Goal: Task Accomplishment & Management: Use online tool/utility

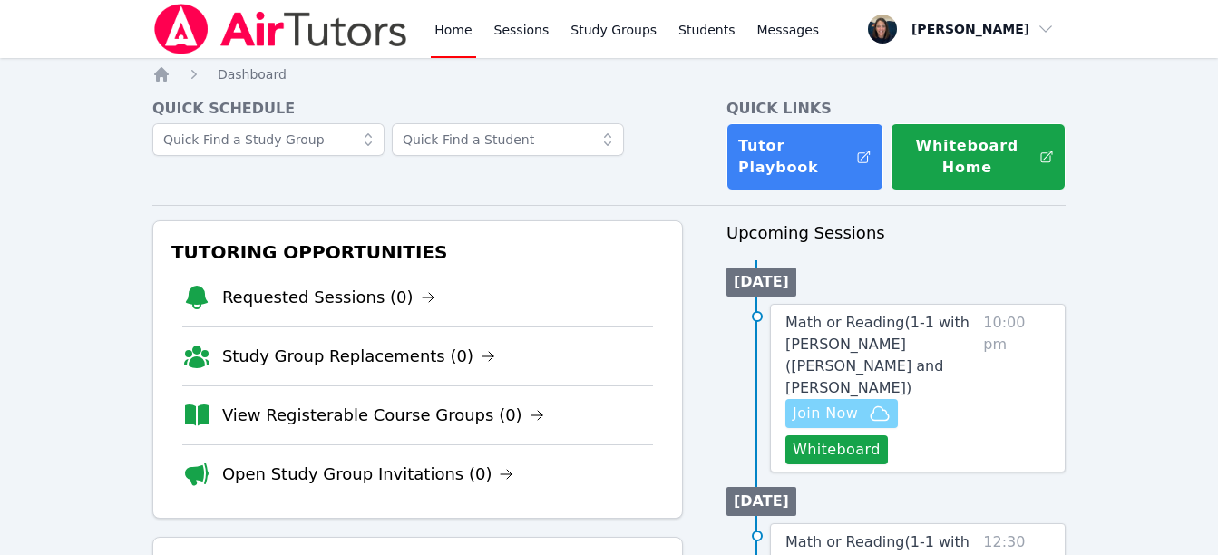
click at [856, 403] on span "Join Now" at bounding box center [825, 414] width 65 height 22
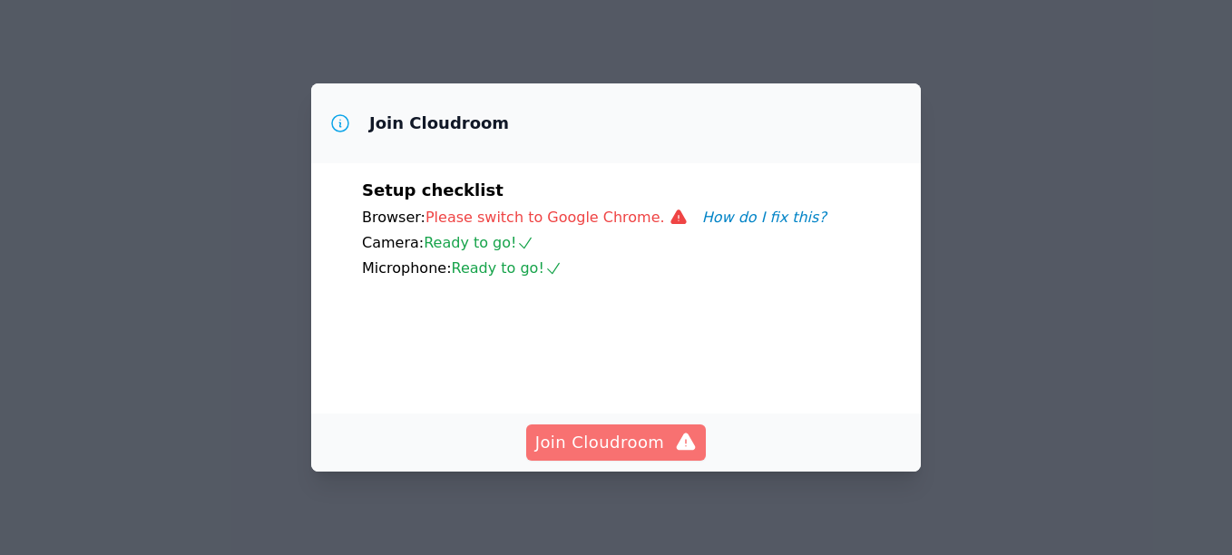
click at [592, 454] on span "Join Cloudroom" at bounding box center [616, 442] width 162 height 25
click at [589, 440] on span "Join Cloudroom" at bounding box center [616, 442] width 162 height 25
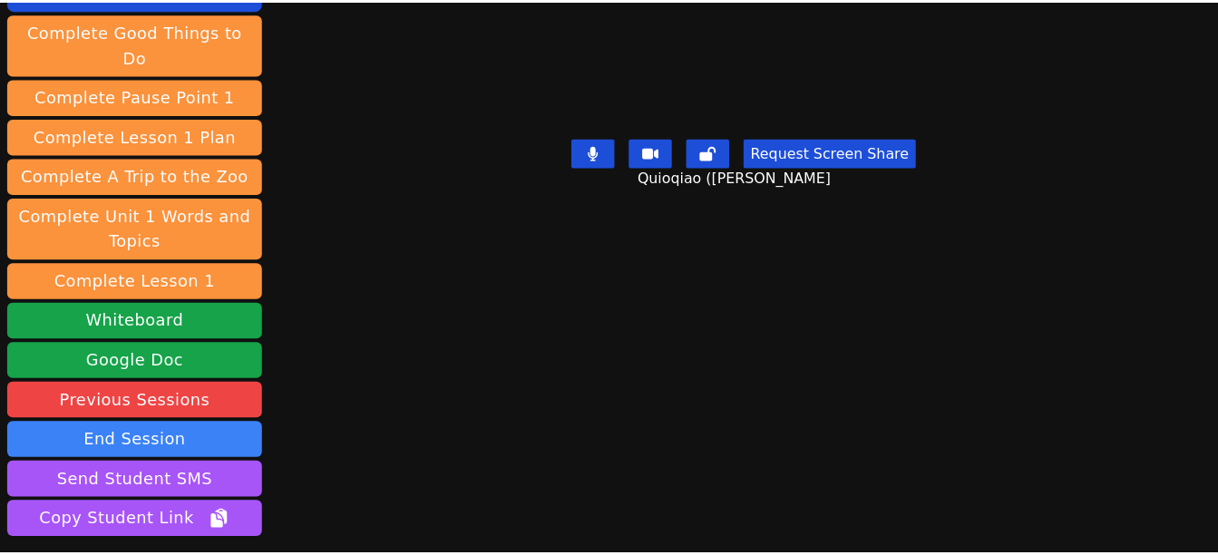
scroll to position [210, 0]
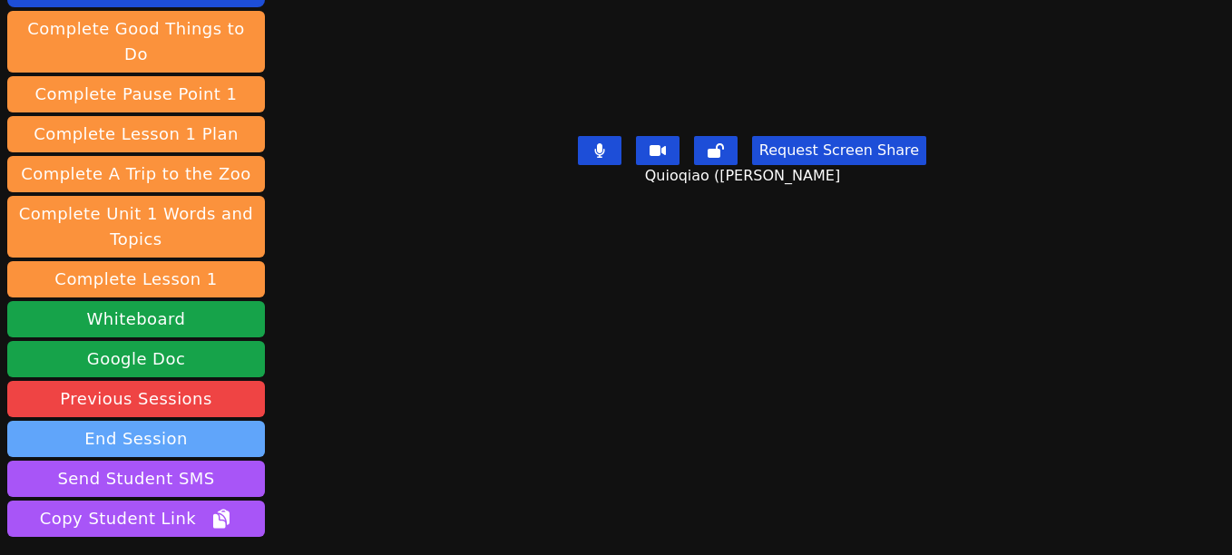
click at [197, 421] on button "End Session" at bounding box center [136, 439] width 258 height 36
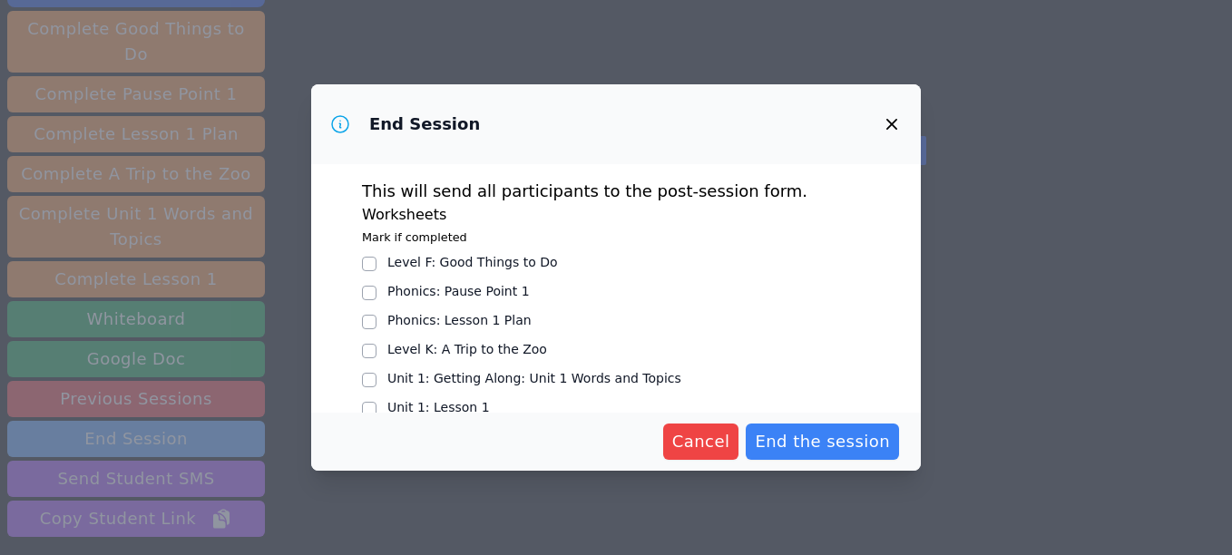
click at [830, 452] on span "End the session" at bounding box center [822, 441] width 135 height 25
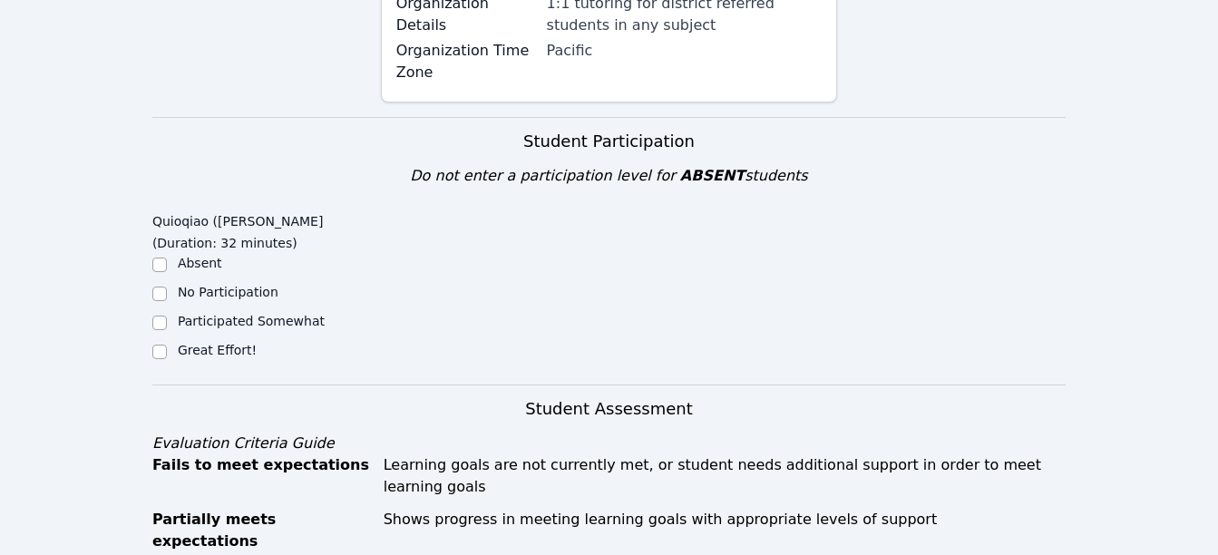
scroll to position [543, 0]
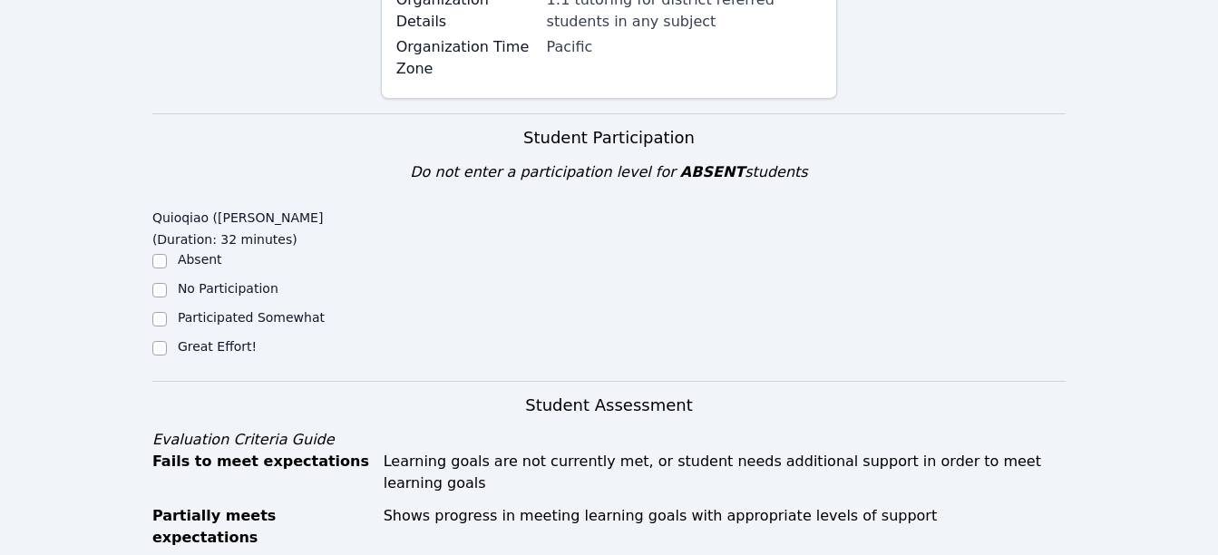
click at [164, 316] on div "Quioqiao ([PERSON_NAME] (Duration: 32 minutes) Absent No Participation Particip…" at bounding box center [266, 285] width 229 height 169
click at [158, 341] on input "Great Effort!" at bounding box center [159, 348] width 15 height 15
checkbox input "true"
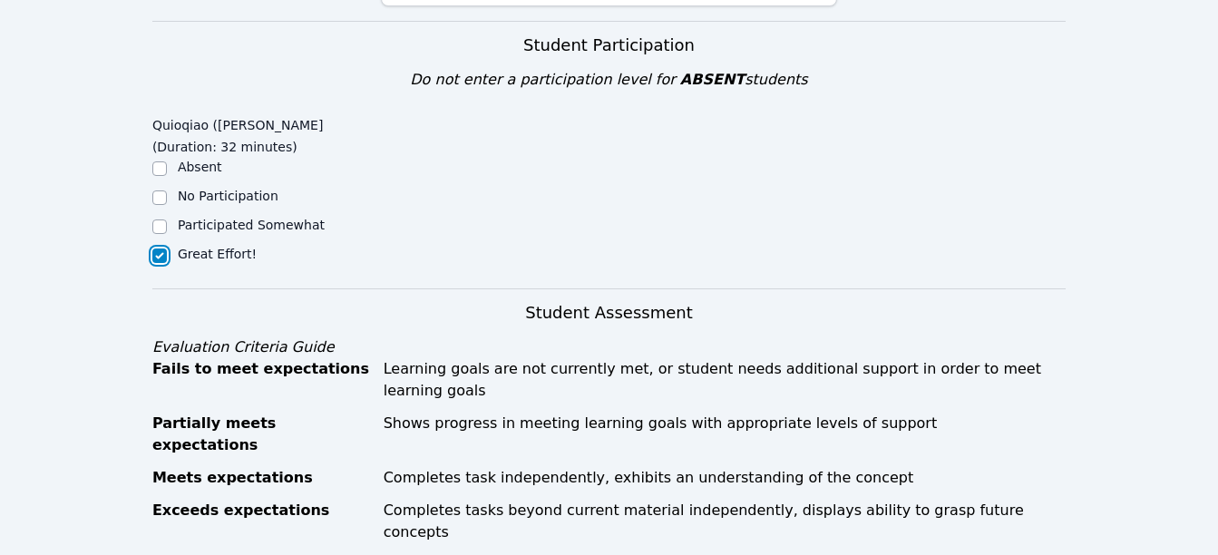
scroll to position [838, 0]
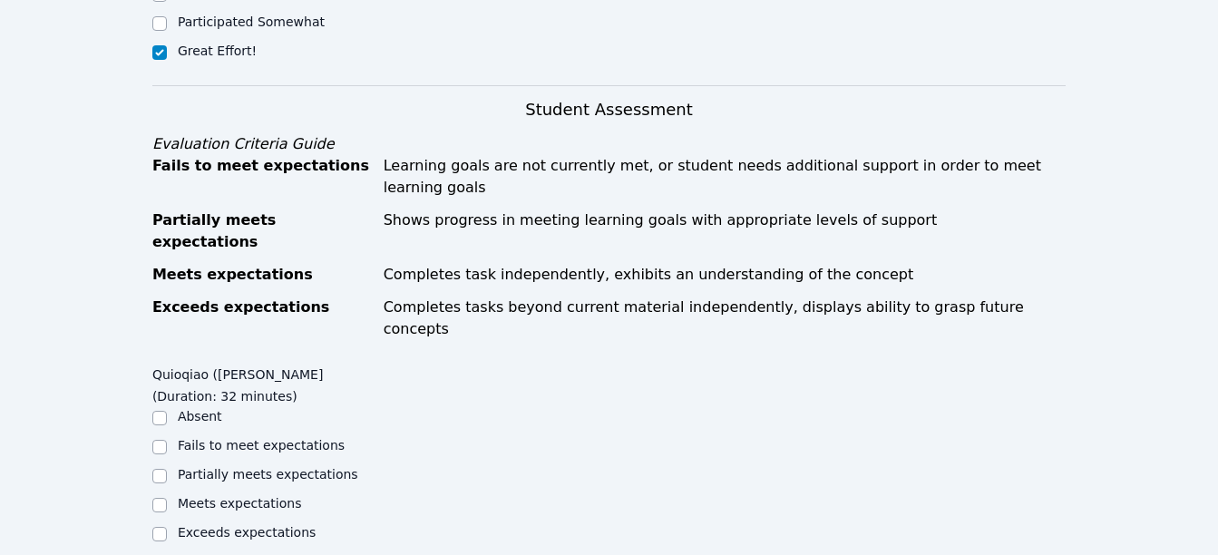
click at [161, 527] on input "Exceeds expectations" at bounding box center [159, 534] width 15 height 15
checkbox input "true"
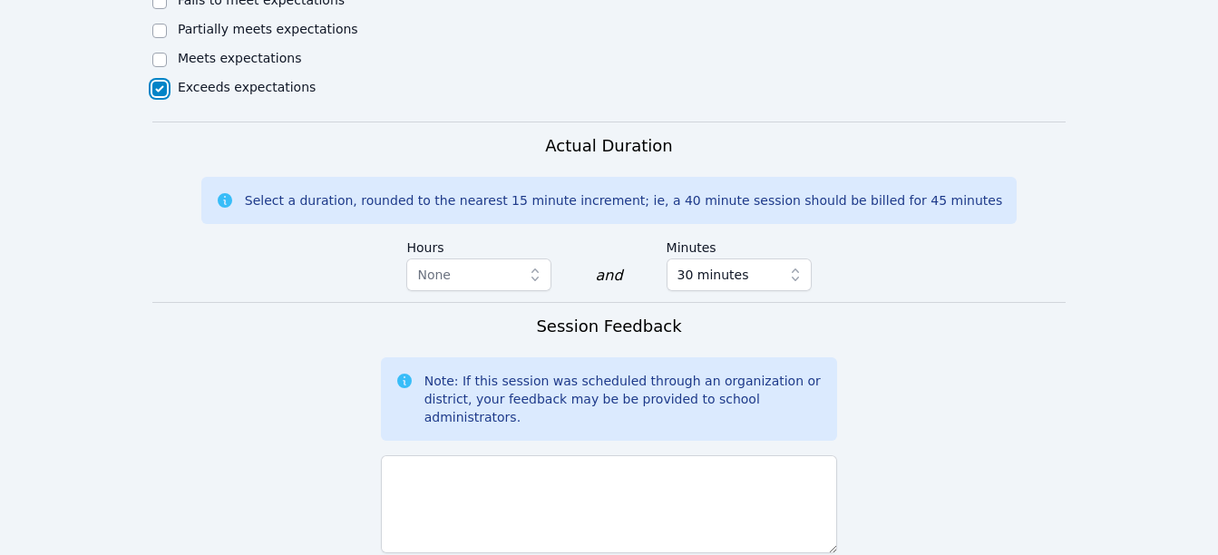
scroll to position [1307, 0]
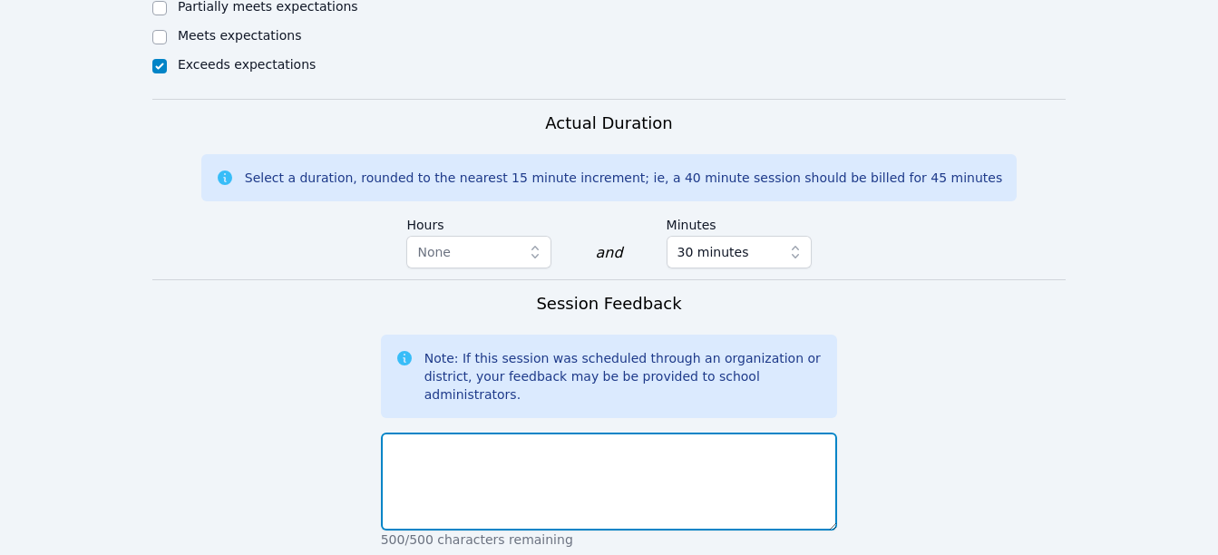
click at [651, 433] on textarea at bounding box center [609, 482] width 457 height 98
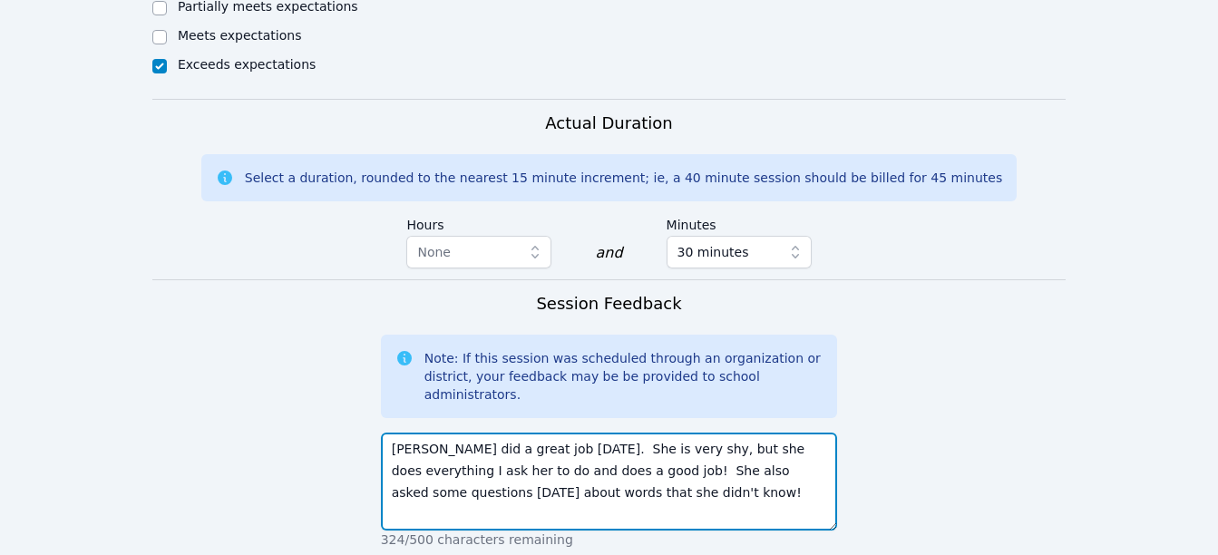
type textarea "[PERSON_NAME] did a great job [DATE]. She is very shy, but she does everything …"
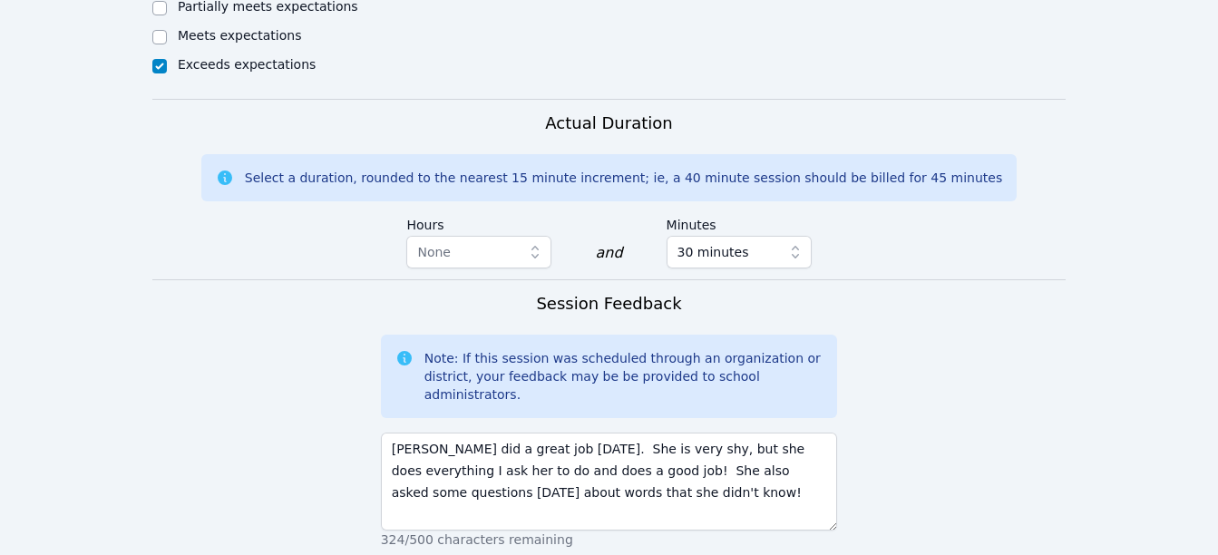
type textarea "S"
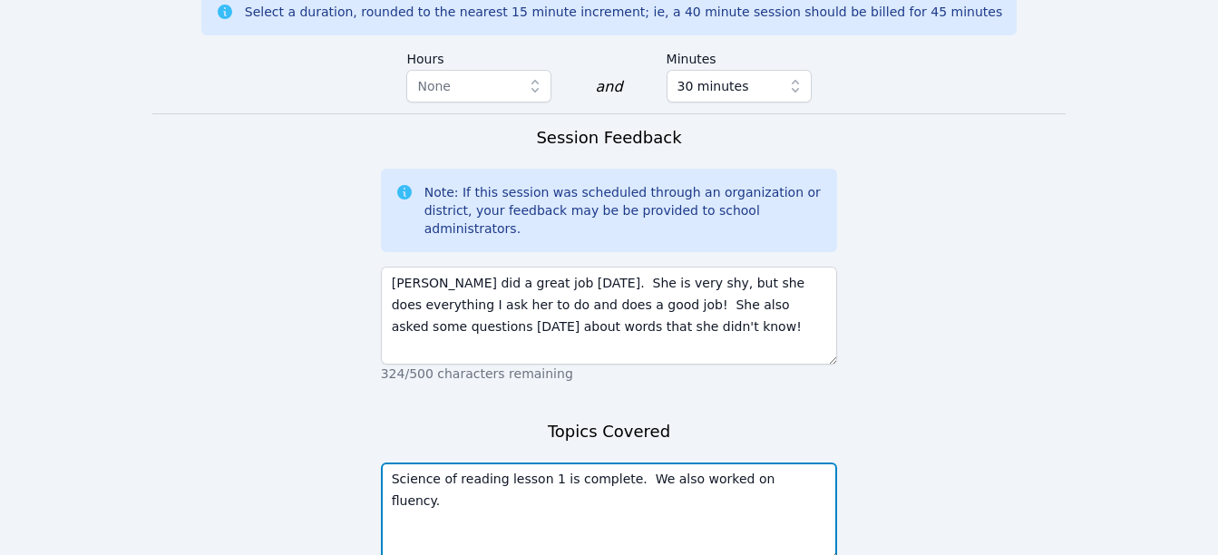
scroll to position [1477, 0]
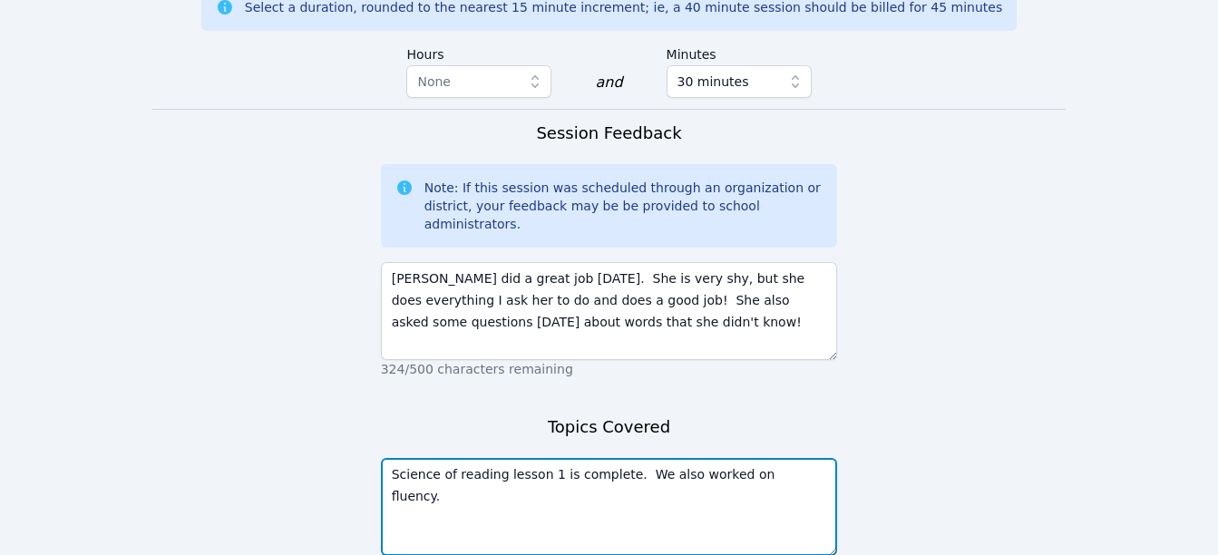
type textarea "Science of reading lesson 1 is complete. We also worked on fluency."
